Goal: Information Seeking & Learning: Learn about a topic

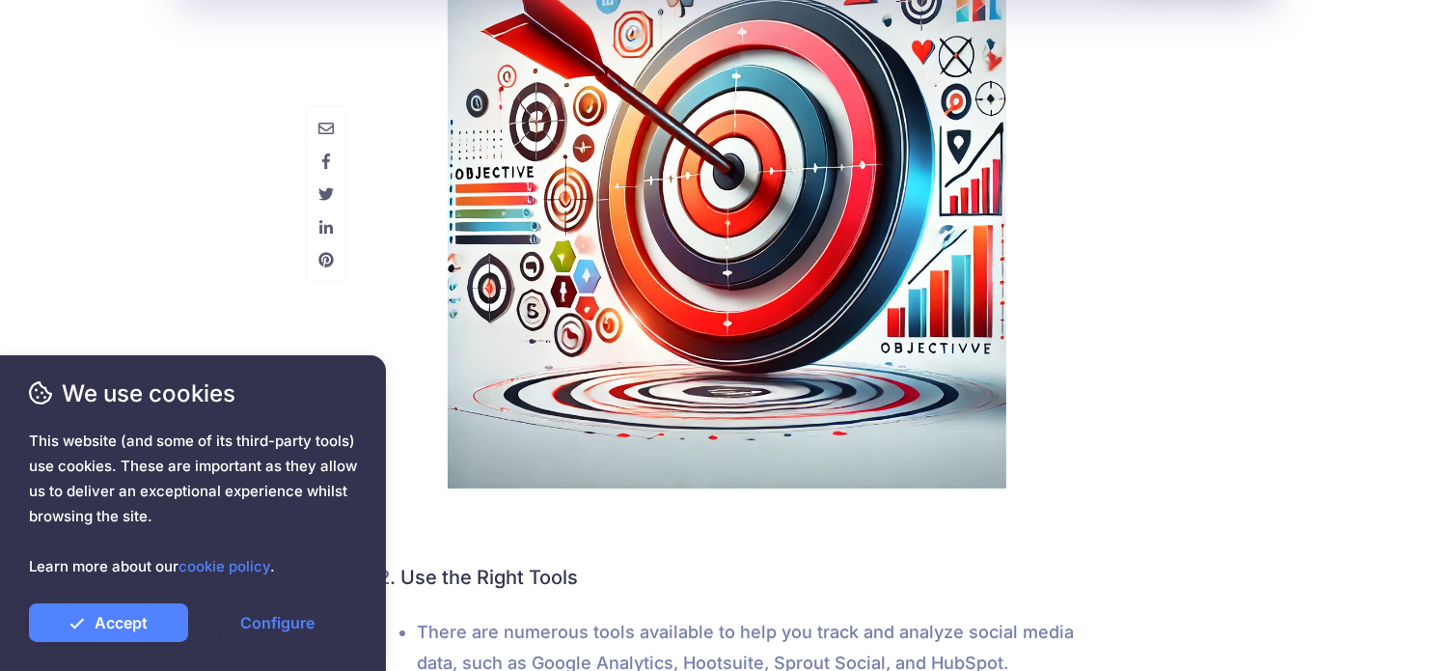
scroll to position [6948, 0]
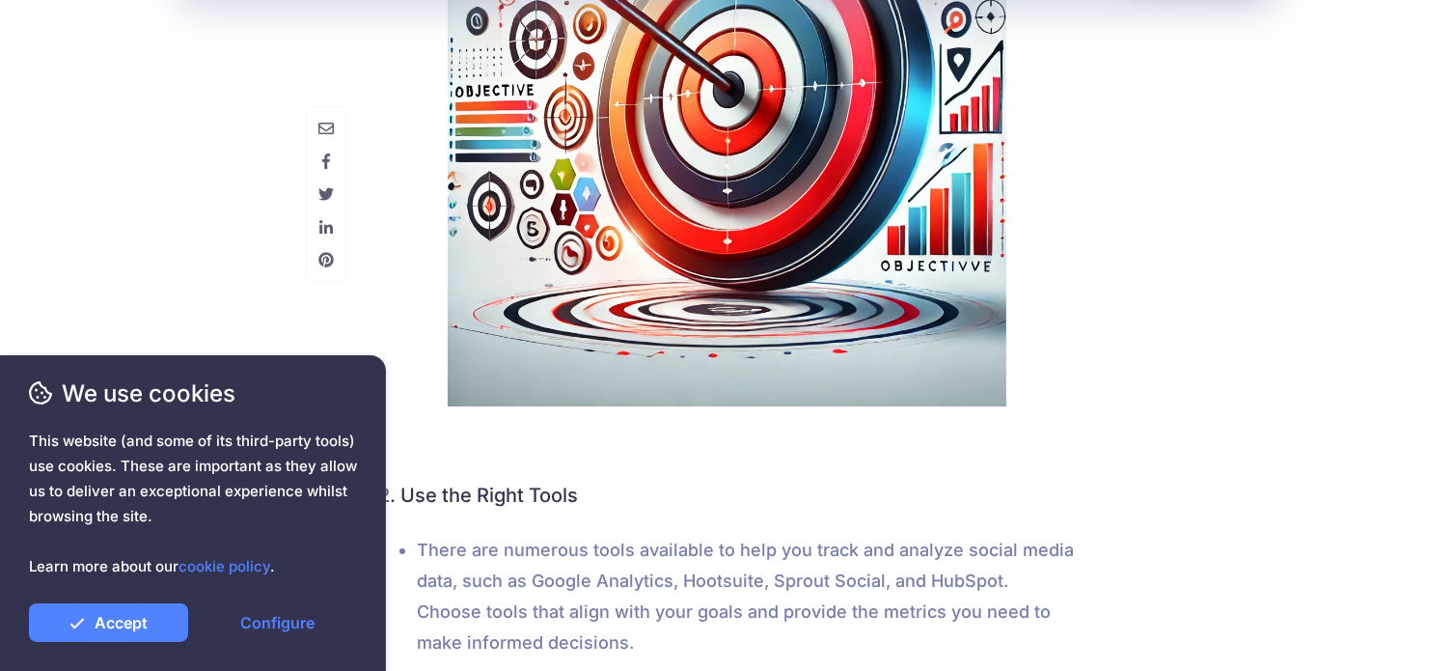
drag, startPoint x: 792, startPoint y: 237, endPoint x: 1116, endPoint y: 198, distance: 325.7
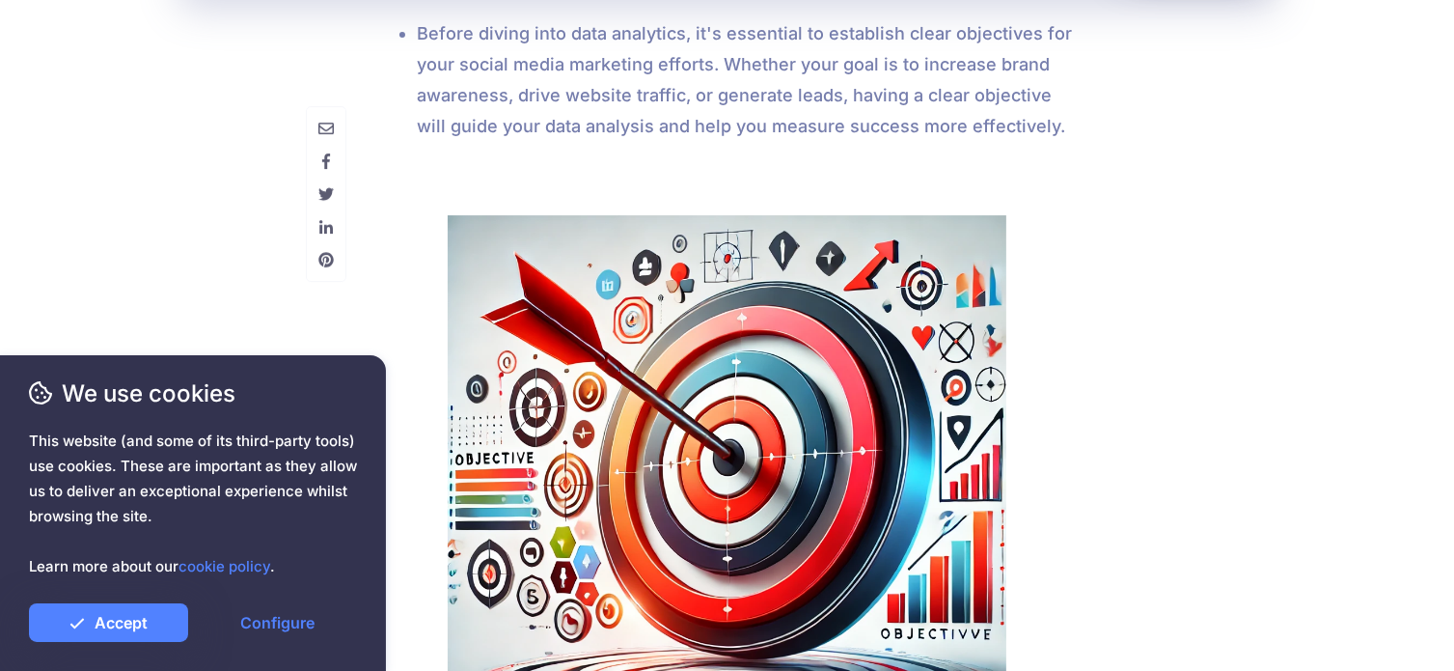
scroll to position [6671, 0]
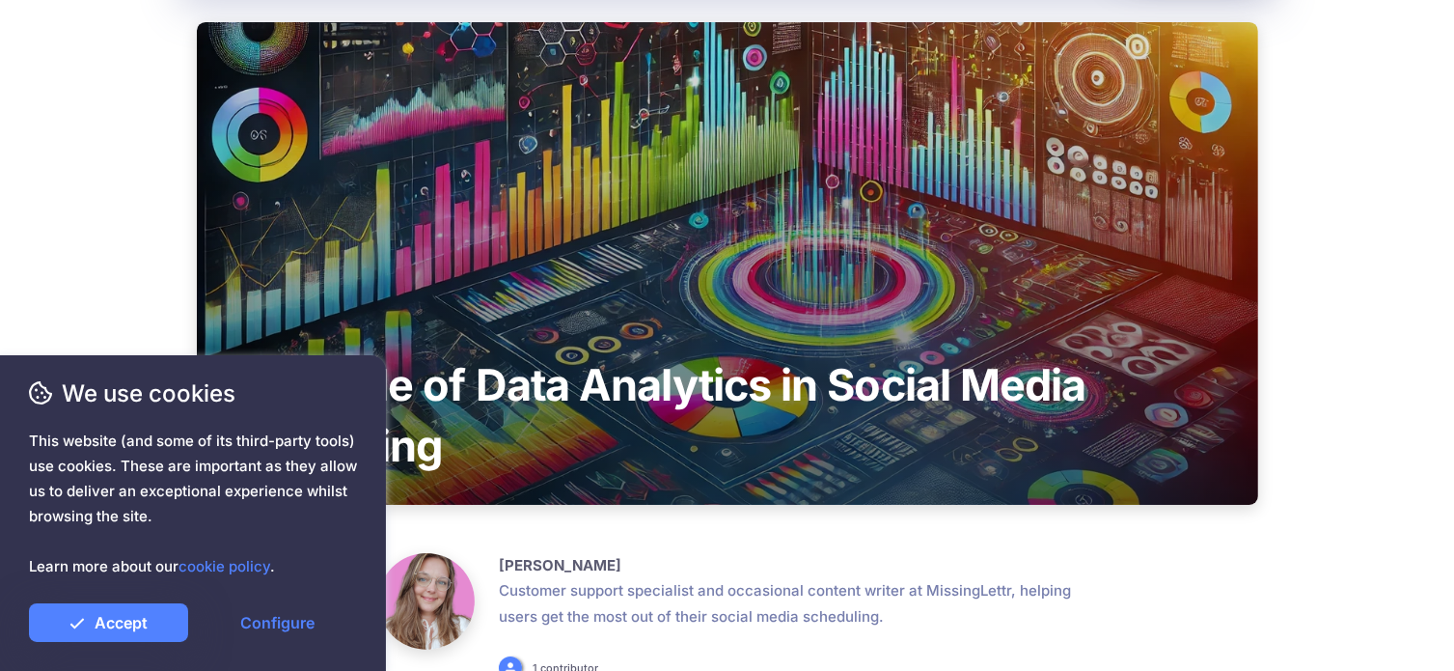
scroll to position [386, 0]
